Goal: Check status: Check status

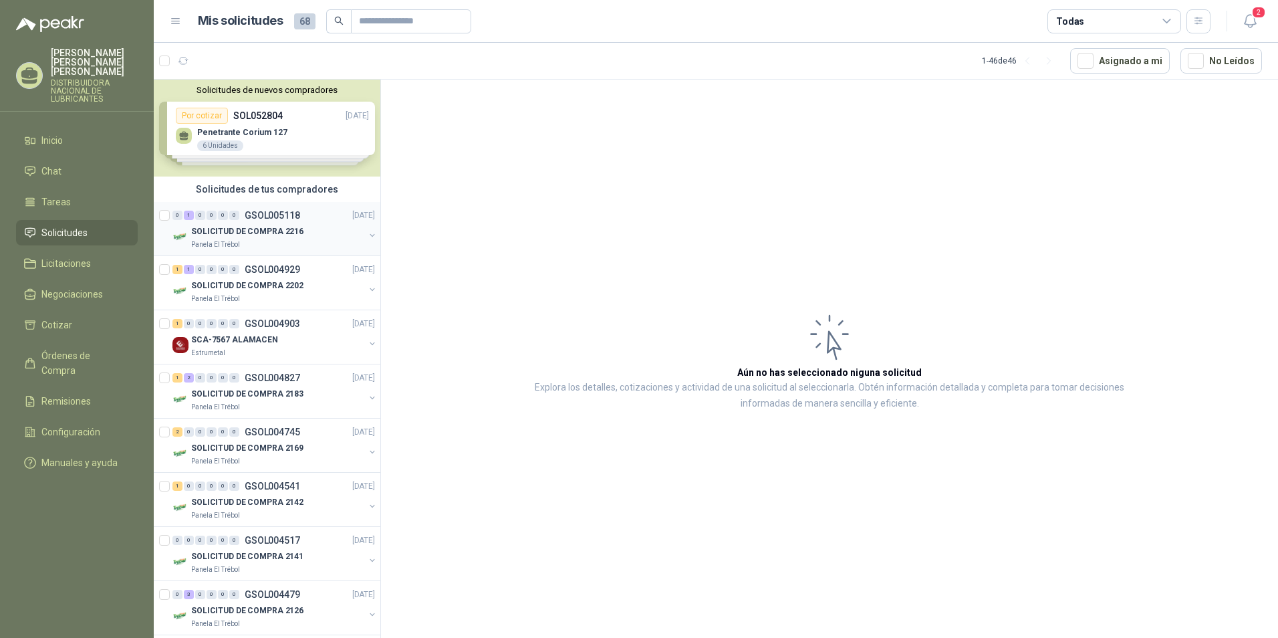
click at [260, 233] on p "SOLICITUD DE COMPRA 2216" at bounding box center [247, 231] width 112 height 13
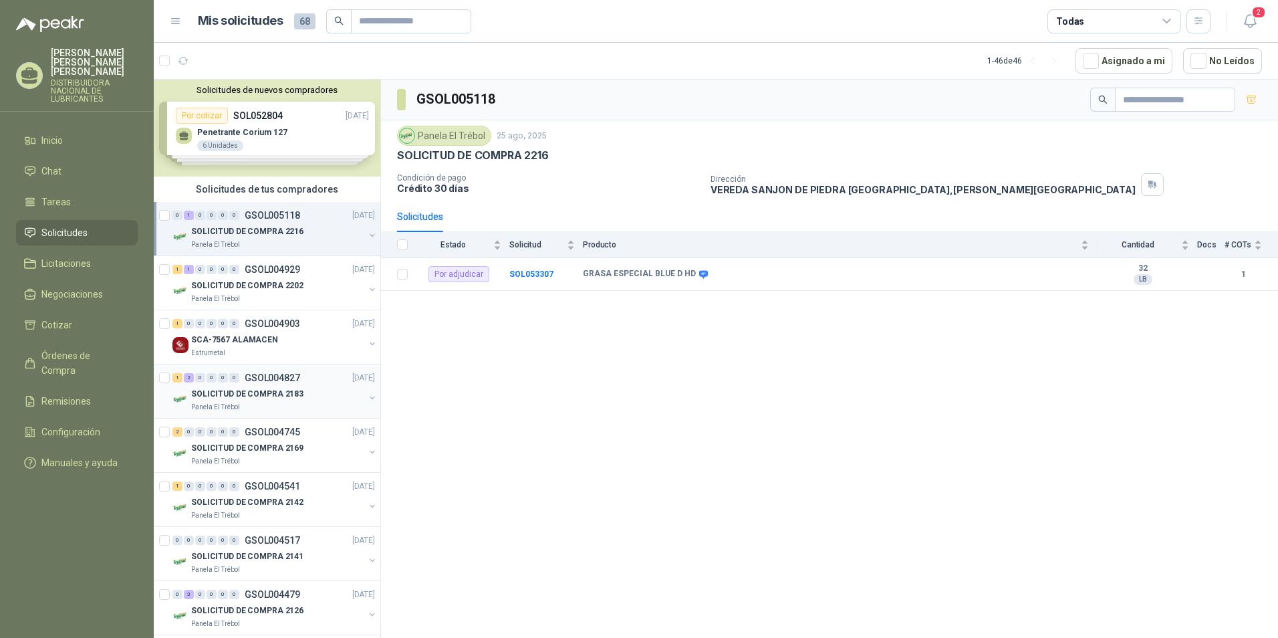
click at [260, 391] on p "SOLICITUD DE COMPRA 2183" at bounding box center [247, 394] width 112 height 13
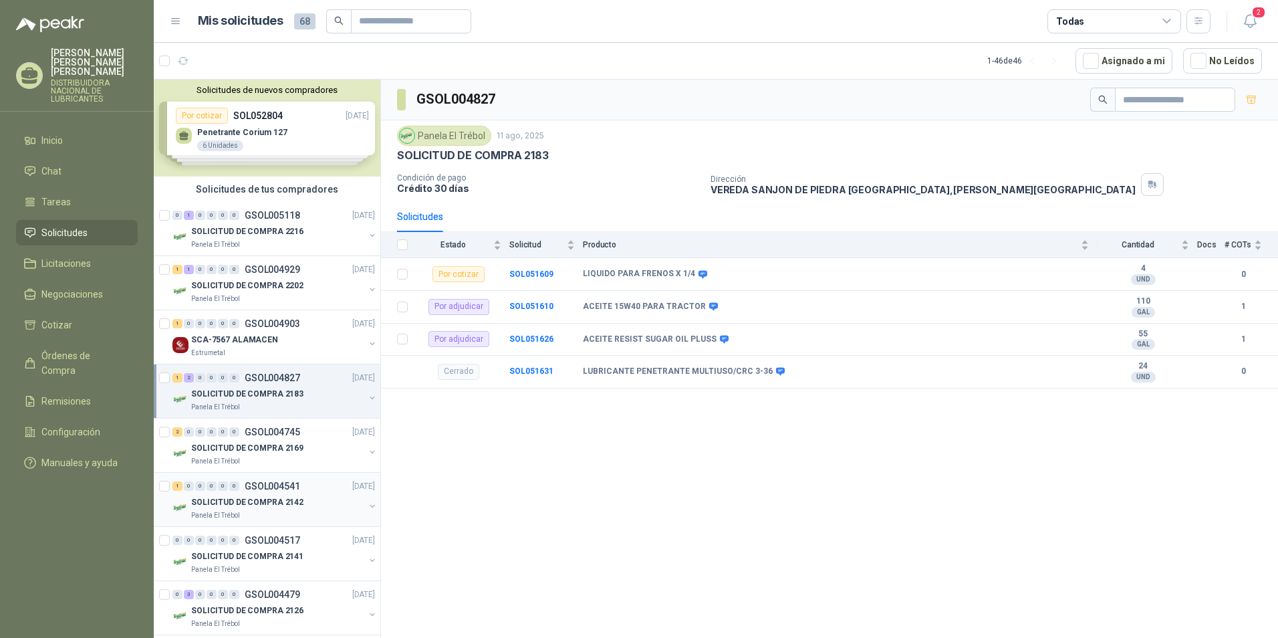
click at [272, 501] on p "SOLICITUD DE COMPRA 2142" at bounding box center [247, 502] width 112 height 13
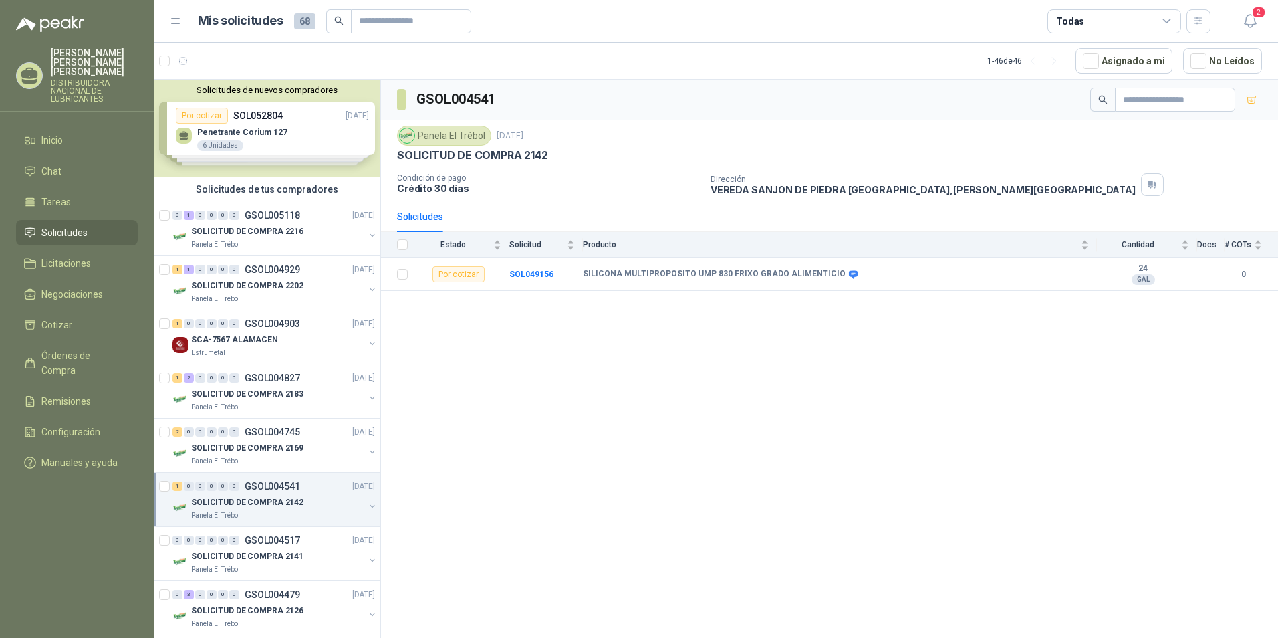
click at [92, 229] on link "Solicitudes" at bounding box center [77, 232] width 122 height 25
